Goal: Transaction & Acquisition: Purchase product/service

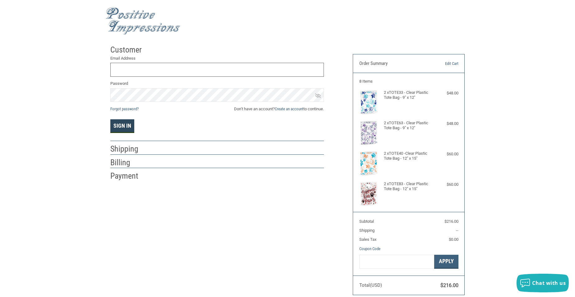
type input "[EMAIL_ADDRESS][DOMAIN_NAME]"
click at [127, 130] on button "Sign In" at bounding box center [122, 126] width 24 height 14
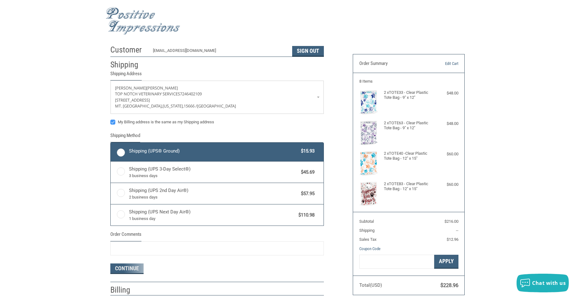
radio input "true"
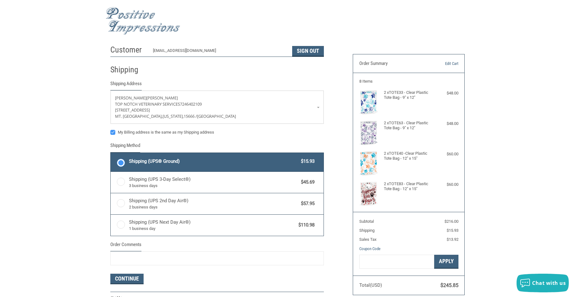
click at [117, 160] on label "Shipping (UPS® Ground) $15.93" at bounding box center [217, 162] width 213 height 19
click at [111, 154] on input "Shipping (UPS® Ground) $15.93" at bounding box center [111, 153] width 0 height 0
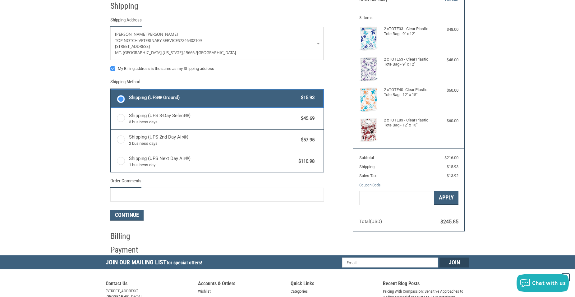
scroll to position [171, 0]
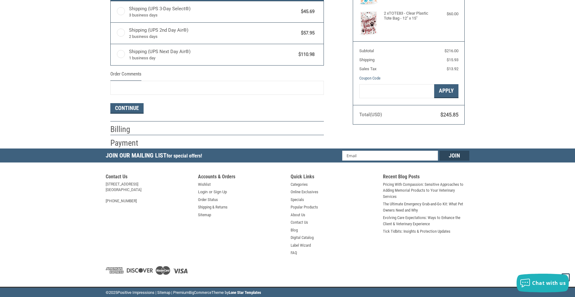
click at [109, 107] on div "Customer [EMAIL_ADDRESS][DOMAIN_NAME] Sign Out Shipping Shipping Address [PERSO…" at bounding box center [227, 9] width 242 height 277
click at [121, 108] on button "Continue" at bounding box center [126, 108] width 33 height 11
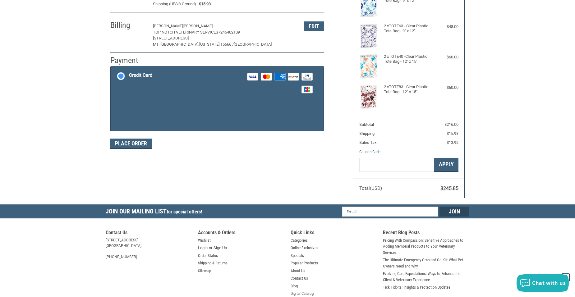
scroll to position [90, 0]
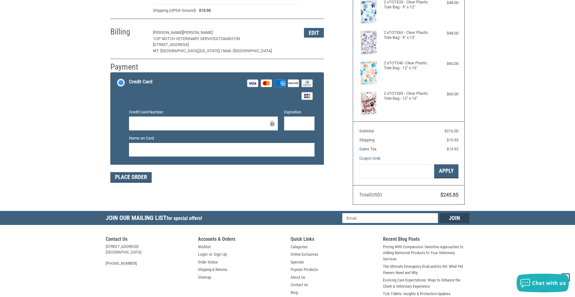
click at [146, 129] on div at bounding box center [203, 123] width 149 height 14
click at [134, 173] on button "Place Order" at bounding box center [130, 177] width 41 height 11
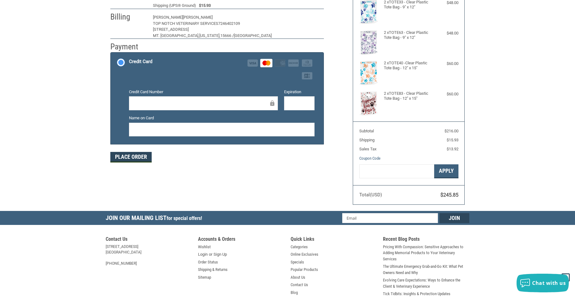
scroll to position [61, 0]
